Goal: Find specific page/section: Find specific page/section

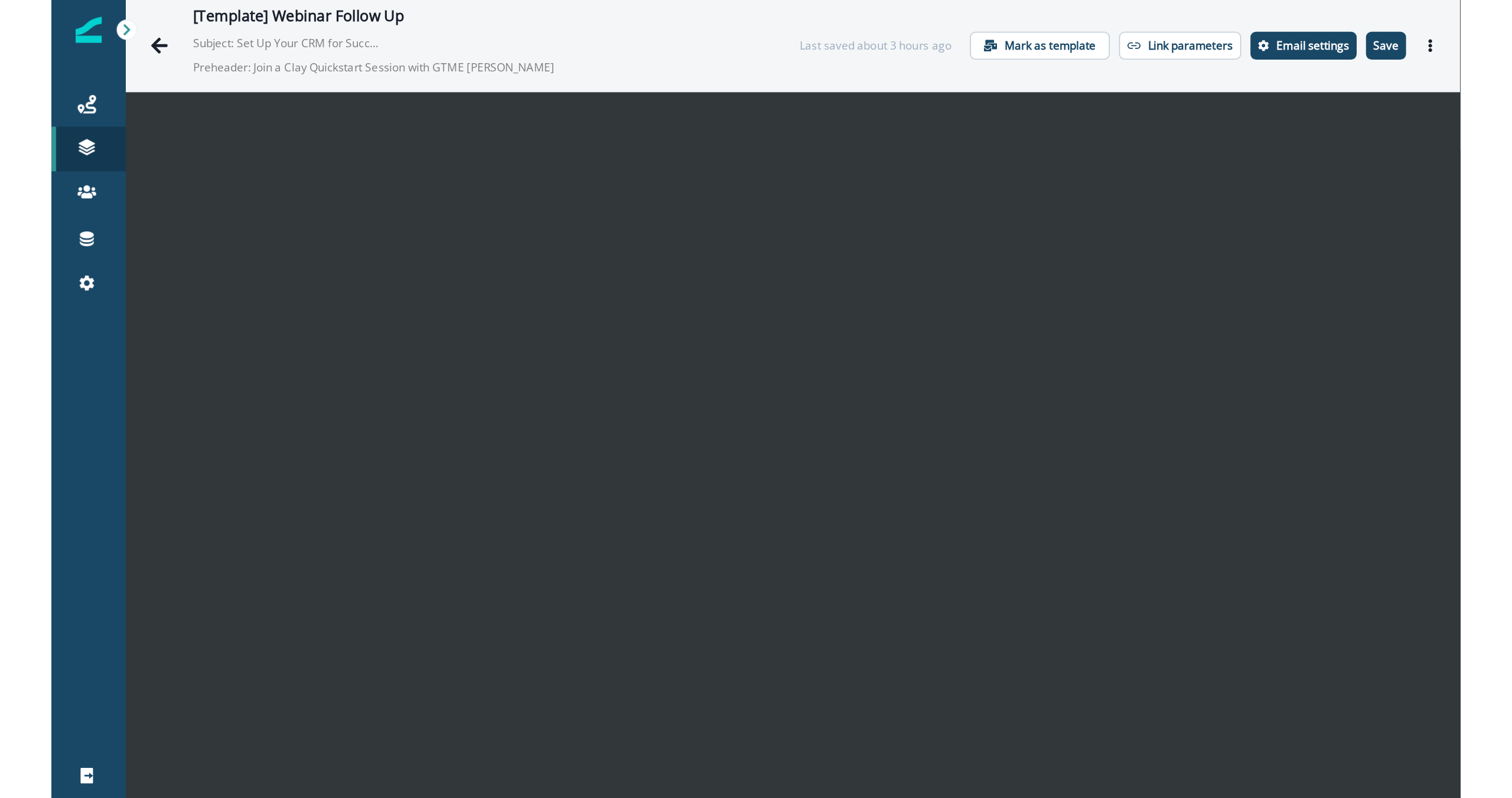
scroll to position [17, 0]
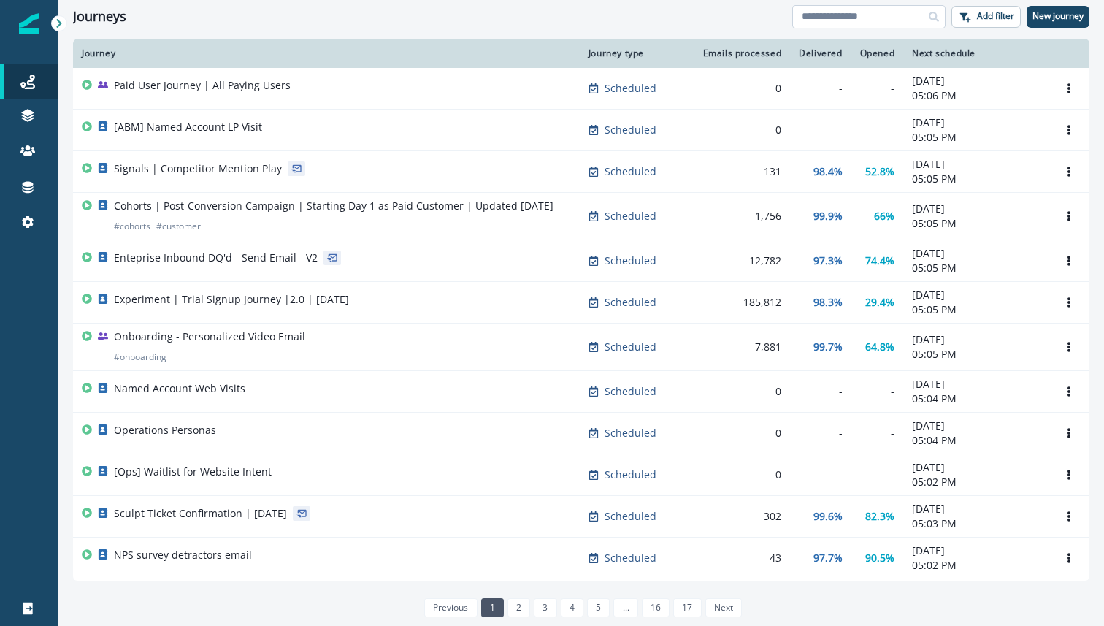
click at [900, 19] on input at bounding box center [868, 16] width 153 height 23
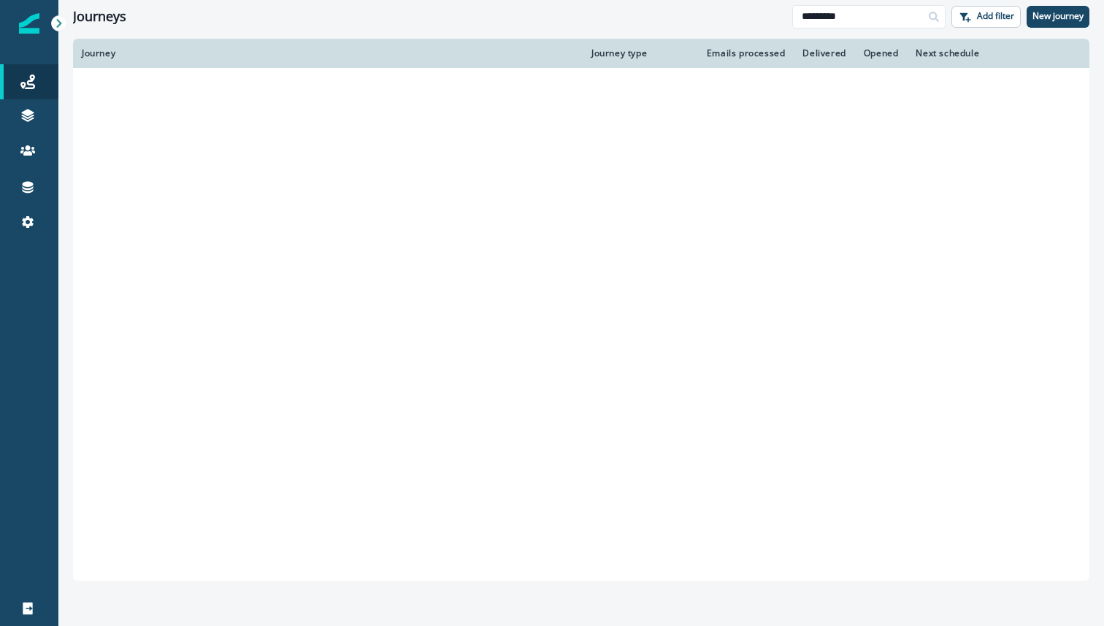
type input "*********"
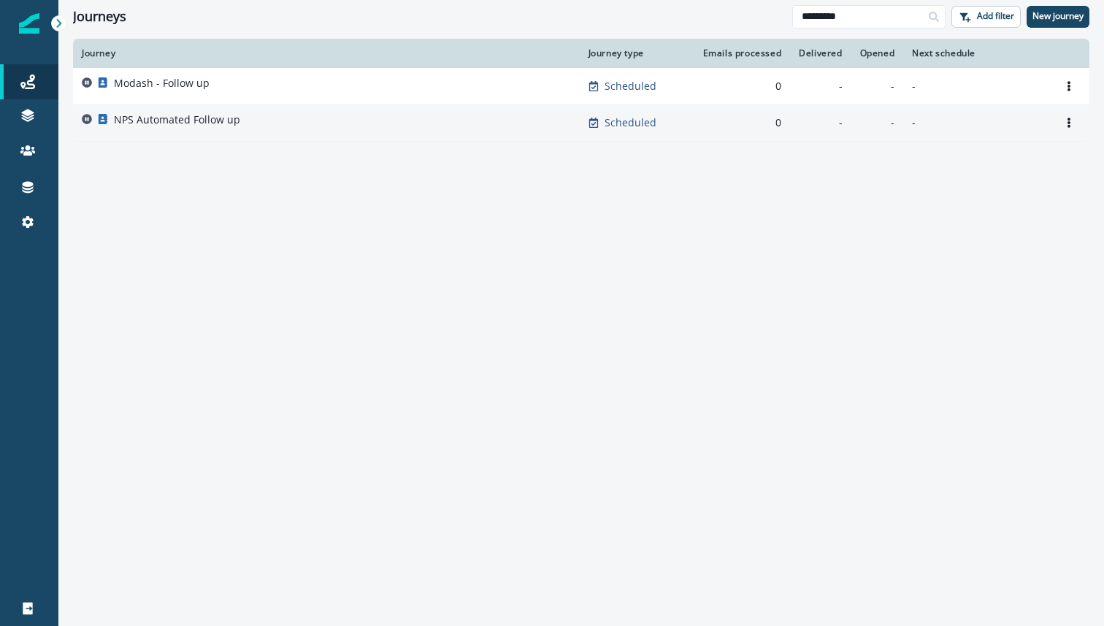
click at [263, 120] on div "NPS Automated Follow up" at bounding box center [326, 122] width 489 height 20
